Goal: Transaction & Acquisition: Purchase product/service

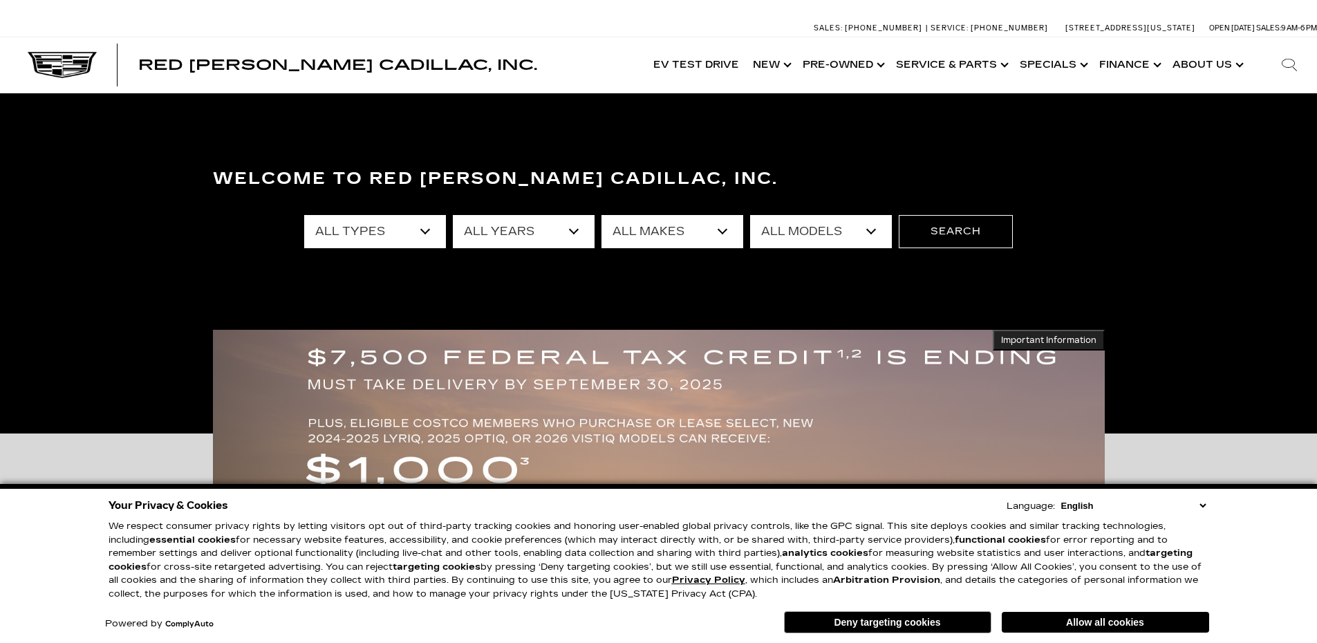
select select "New"
click at [304, 215] on select "All Types New Used Certified Used Demo" at bounding box center [375, 231] width 142 height 33
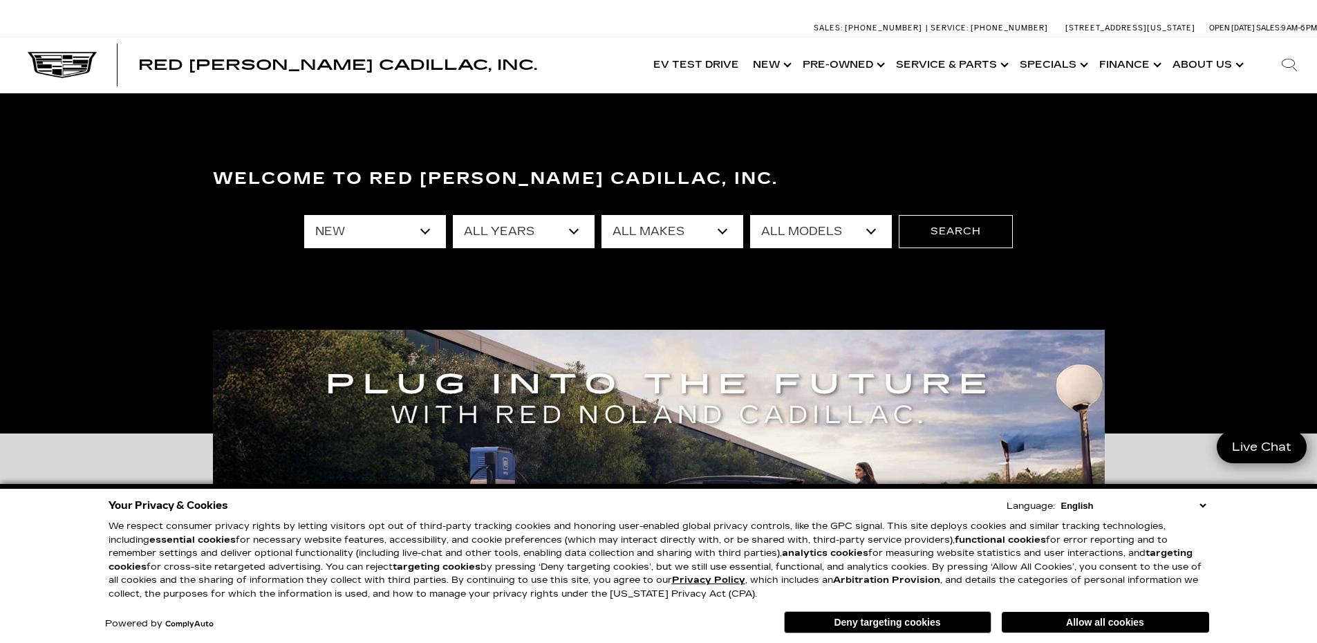
click at [726, 232] on select "All Makes Cadillac" at bounding box center [672, 231] width 142 height 33
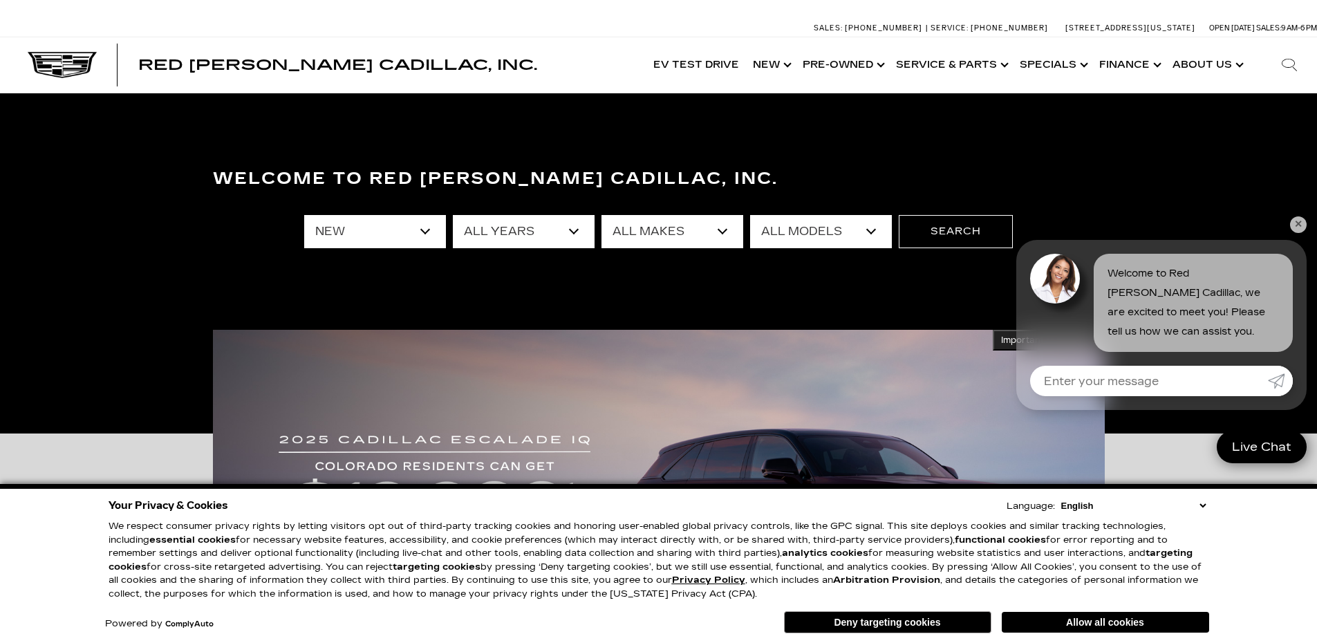
select select "Cadillac"
click at [601, 215] on select "All Makes Cadillac" at bounding box center [672, 231] width 142 height 33
click at [871, 227] on select "All Models CT4 CT5 Escalade Escalade ESV ESCALADE IQ ESCALADE IQL LYRIQ OPTIQ V…" at bounding box center [821, 231] width 142 height 33
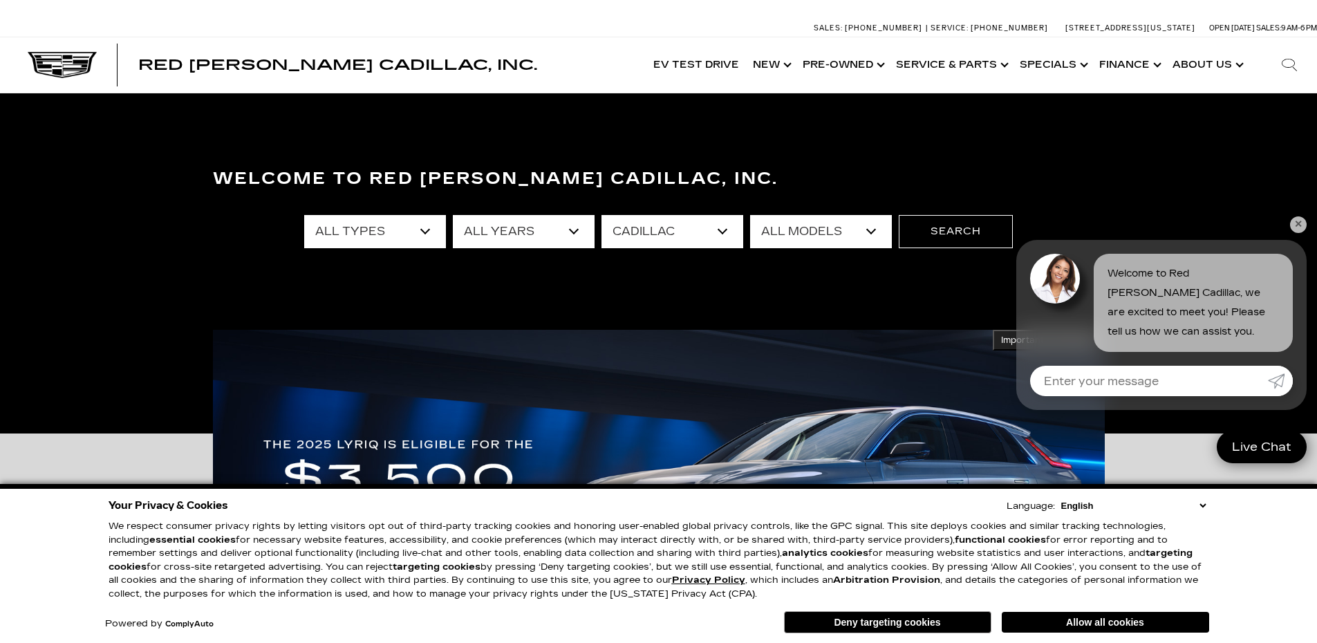
click at [871, 234] on select "All Models CT4 CT5 Escalade Escalade ESV ESCALADE IQ ESCALADE IQL LYRIQ OPTIQ V…" at bounding box center [821, 231] width 142 height 33
select select "CT5"
click at [750, 215] on select "All Models CT4 CT5 Escalade Escalade ESV ESCALADE IQ ESCALADE IQL LYRIQ OPTIQ V…" at bounding box center [821, 231] width 142 height 33
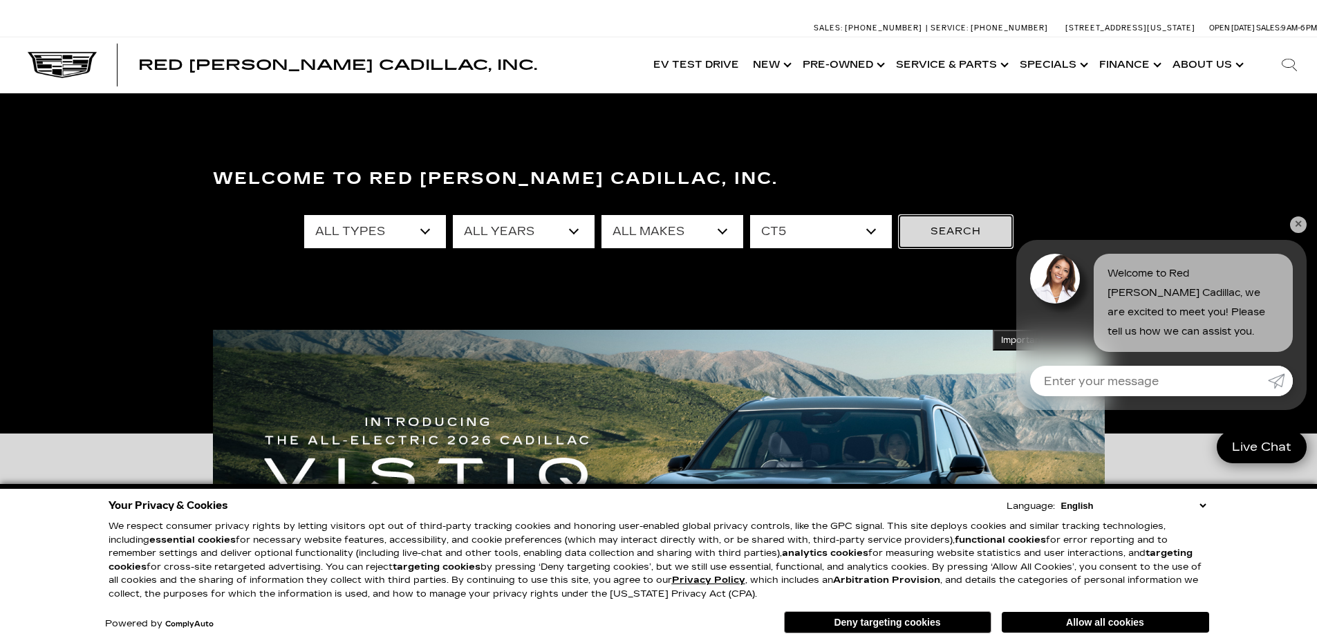
click at [938, 228] on button "Search" at bounding box center [955, 231] width 114 height 33
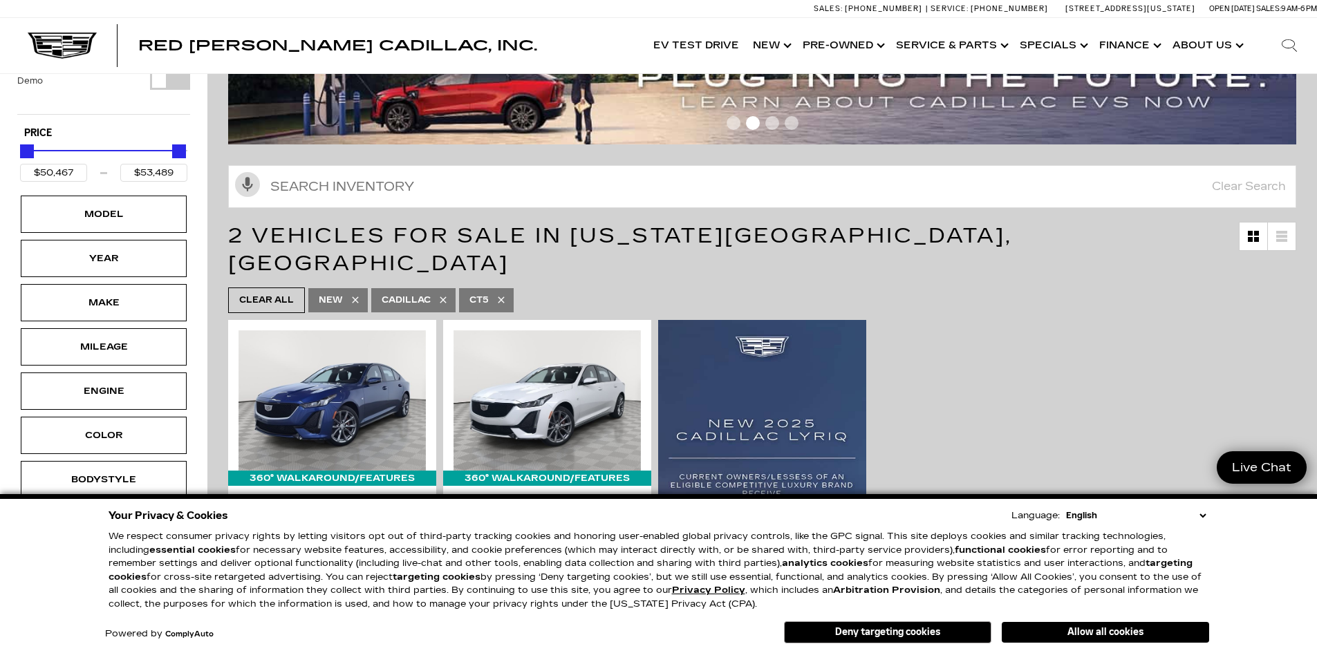
scroll to position [167, 0]
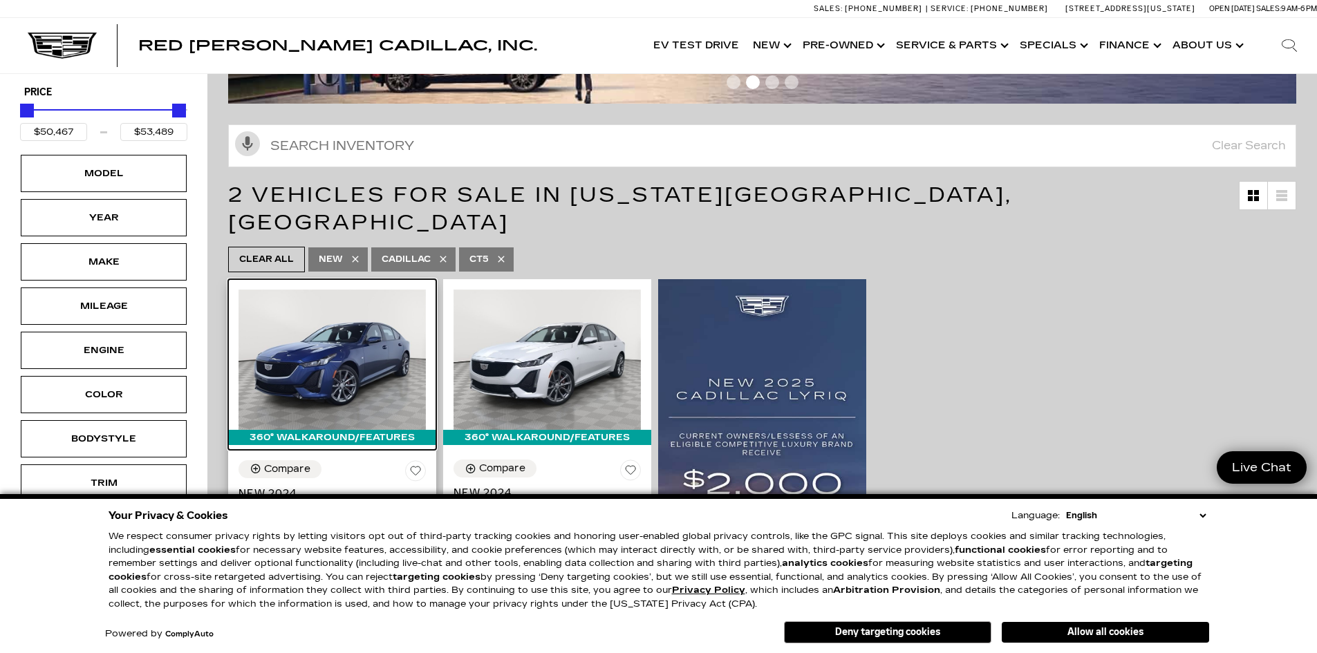
click at [340, 342] on img at bounding box center [331, 360] width 187 height 140
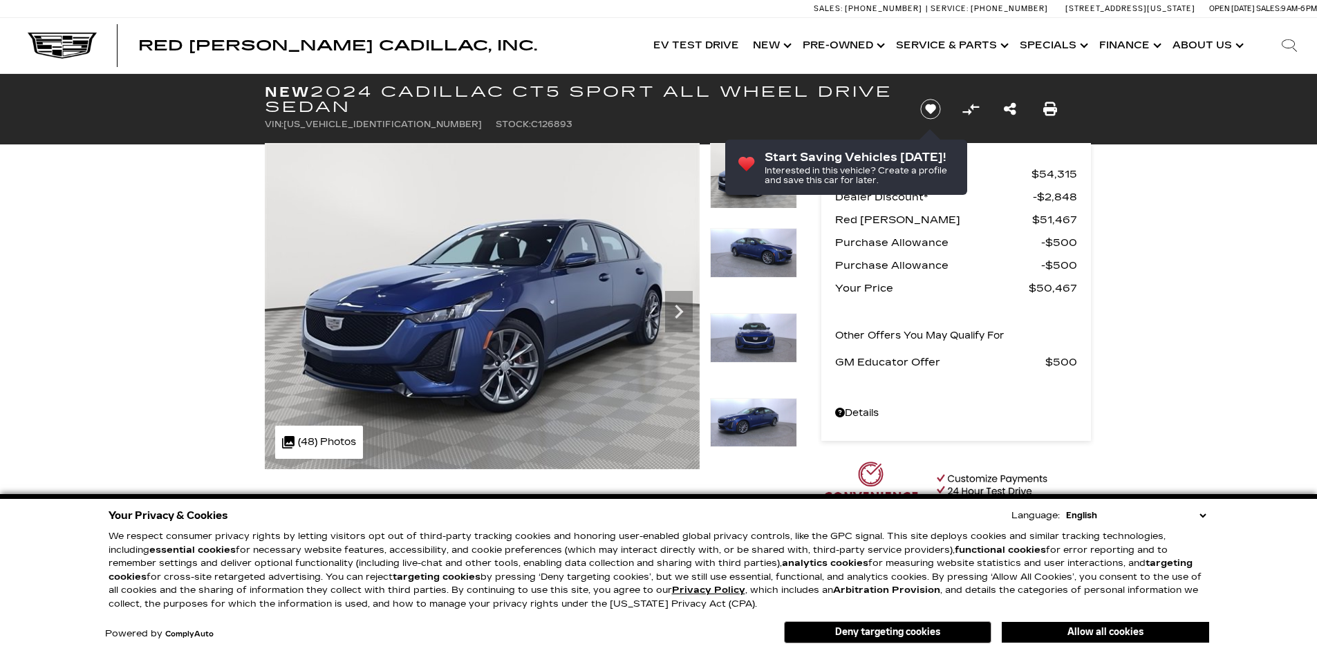
click at [531, 310] on img at bounding box center [482, 306] width 435 height 326
